Goal: Navigation & Orientation: Find specific page/section

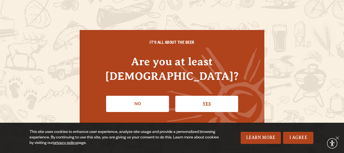
click at [187, 96] on link "Yes" at bounding box center [206, 104] width 63 height 16
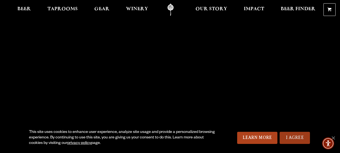
click at [294, 140] on link "I Agree" at bounding box center [294, 138] width 30 height 12
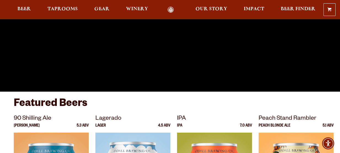
scroll to position [99, 0]
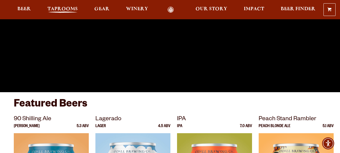
click at [64, 9] on span "Taprooms" at bounding box center [62, 9] width 30 height 4
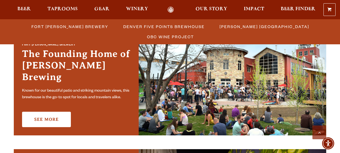
scroll to position [174, 0]
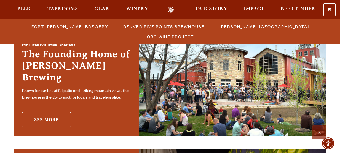
click at [53, 114] on link "See More" at bounding box center [46, 119] width 49 height 15
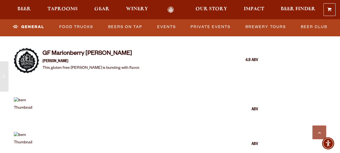
scroll to position [1244, 0]
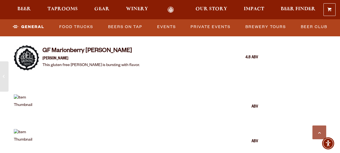
click at [288, 88] on div "Brewhouse Overview Nestled in the Front Range of [GEOGRAPHIC_DATA][US_STATE], o…" at bounding box center [170, 111] width 340 height 2255
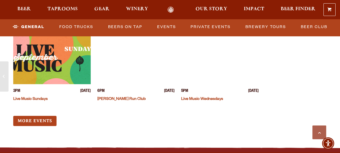
scroll to position [2336, 0]
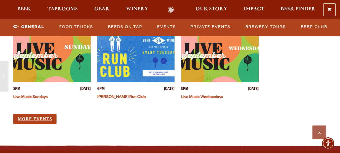
click at [44, 118] on link "More Events" at bounding box center [34, 119] width 43 height 10
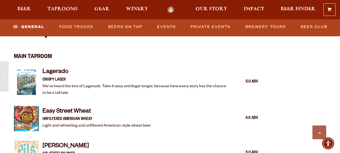
scroll to position [490, 0]
